Goal: Transaction & Acquisition: Download file/media

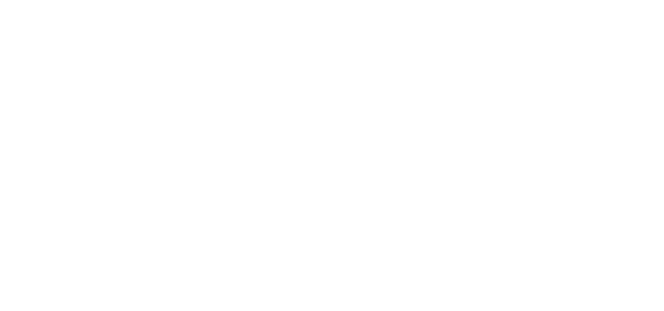
scroll to position [156, 0]
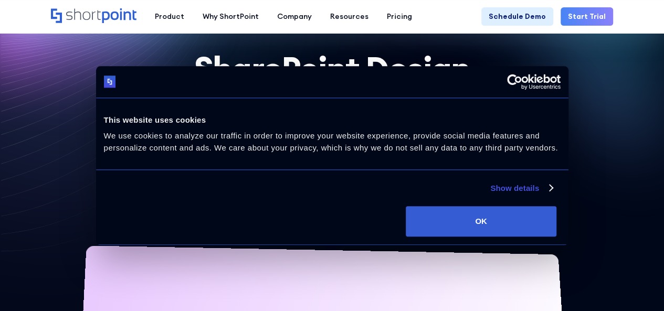
scroll to position [105, 0]
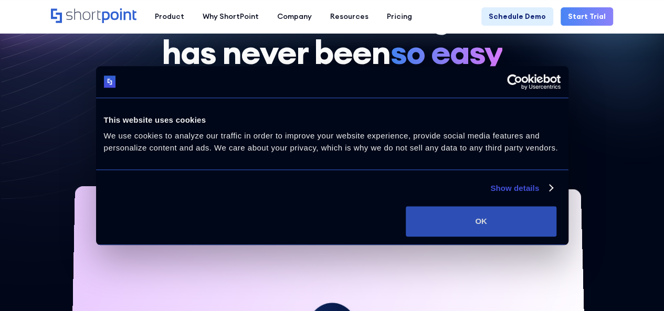
click at [544, 237] on button "OK" at bounding box center [481, 221] width 151 height 30
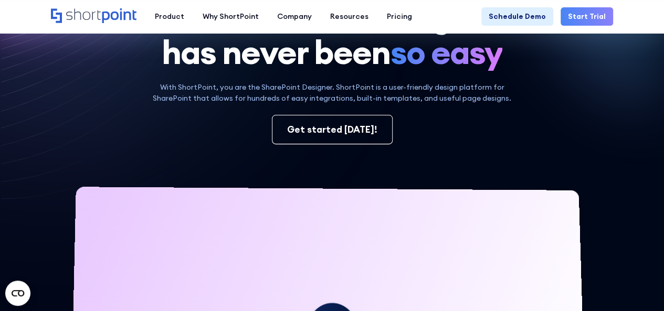
scroll to position [0, 0]
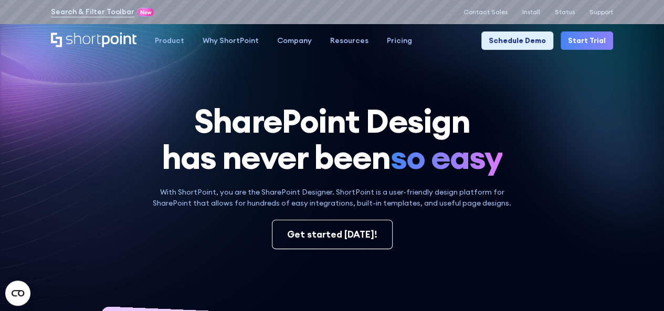
drag, startPoint x: 183, startPoint y: 96, endPoint x: 180, endPoint y: 102, distance: 6.8
click at [183, 95] on icon at bounding box center [219, 224] width 439 height 424
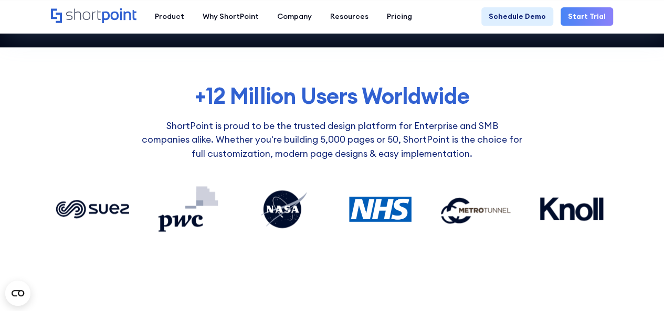
scroll to position [788, 0]
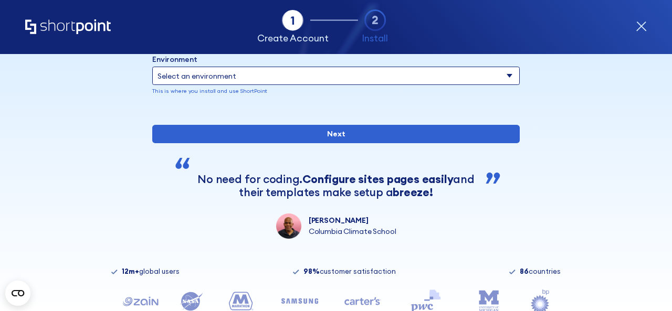
scroll to position [158, 0]
